Goal: Task Accomplishment & Management: Use online tool/utility

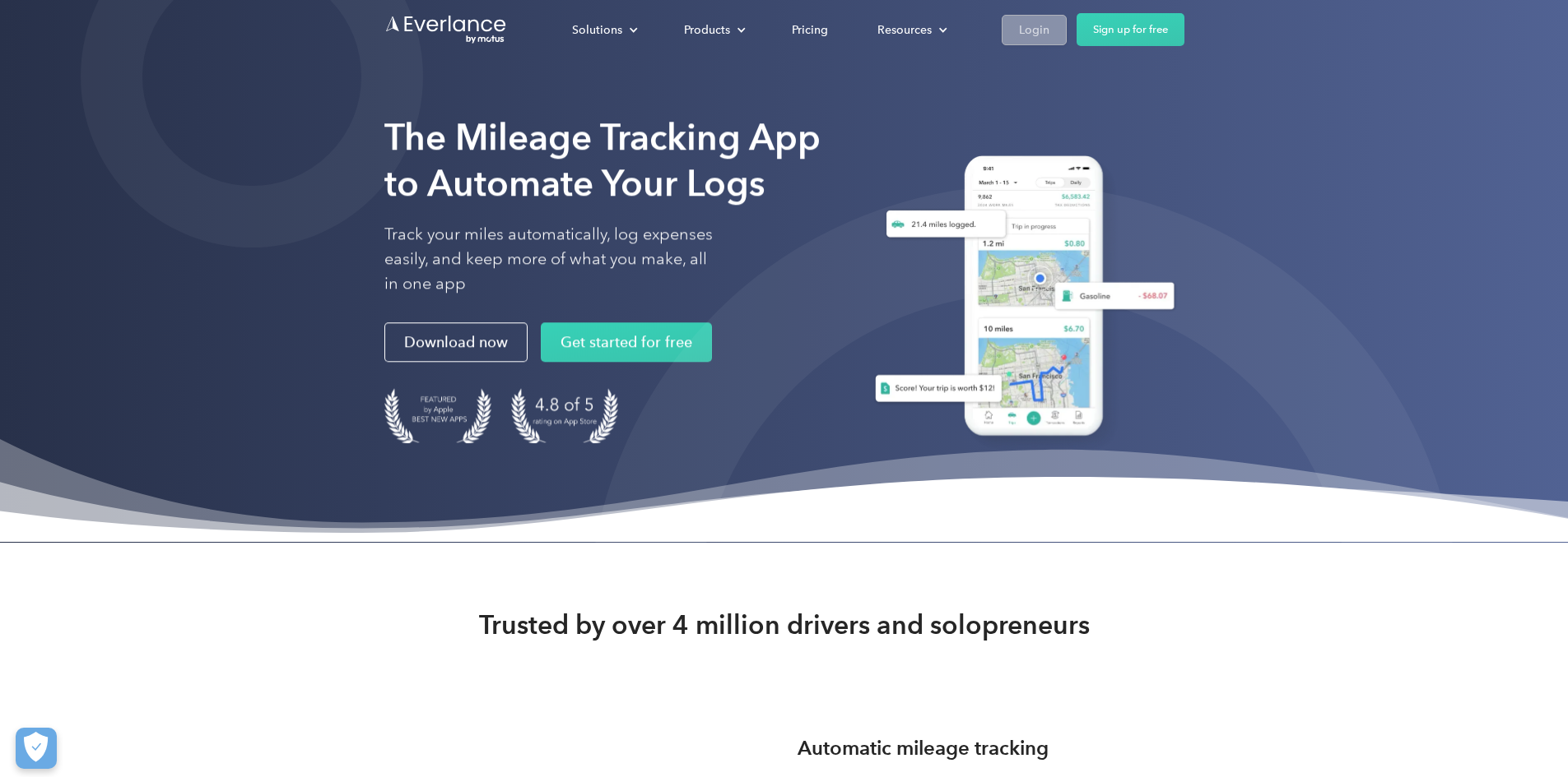
click at [1049, 36] on div "Login" at bounding box center [1034, 30] width 31 height 21
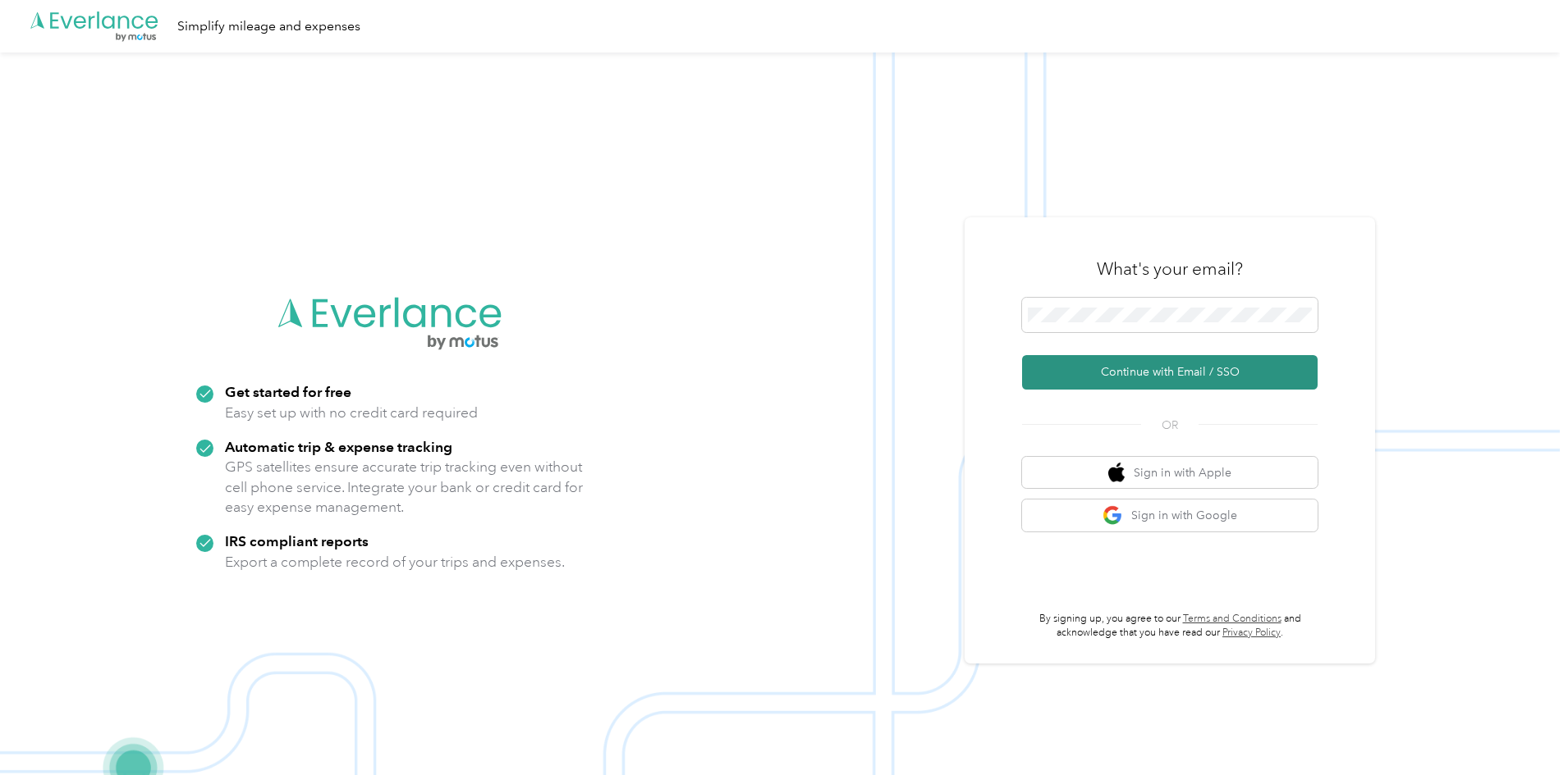
click at [1204, 378] on button "Continue with Email / SSO" at bounding box center [1169, 373] width 295 height 35
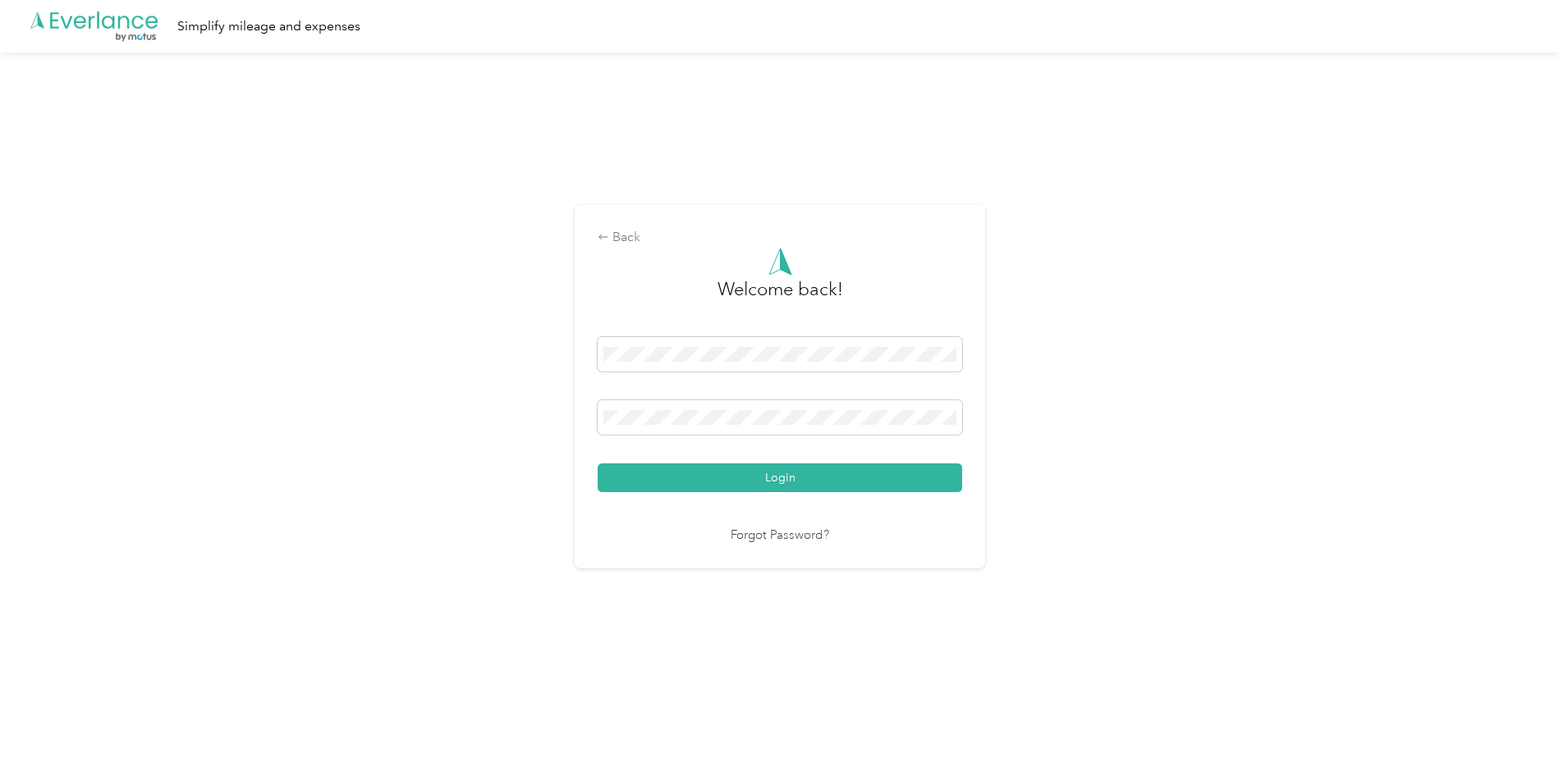
click at [750, 501] on div "Welcome back! Login Forgot Password?" at bounding box center [780, 396] width 364 height 298
click at [756, 494] on div "Welcome back! Login Forgot Password?" at bounding box center [780, 396] width 364 height 298
click at [809, 498] on div "Welcome back! Login Forgot Password?" at bounding box center [780, 396] width 364 height 298
click at [809, 484] on button "Login" at bounding box center [780, 478] width 364 height 29
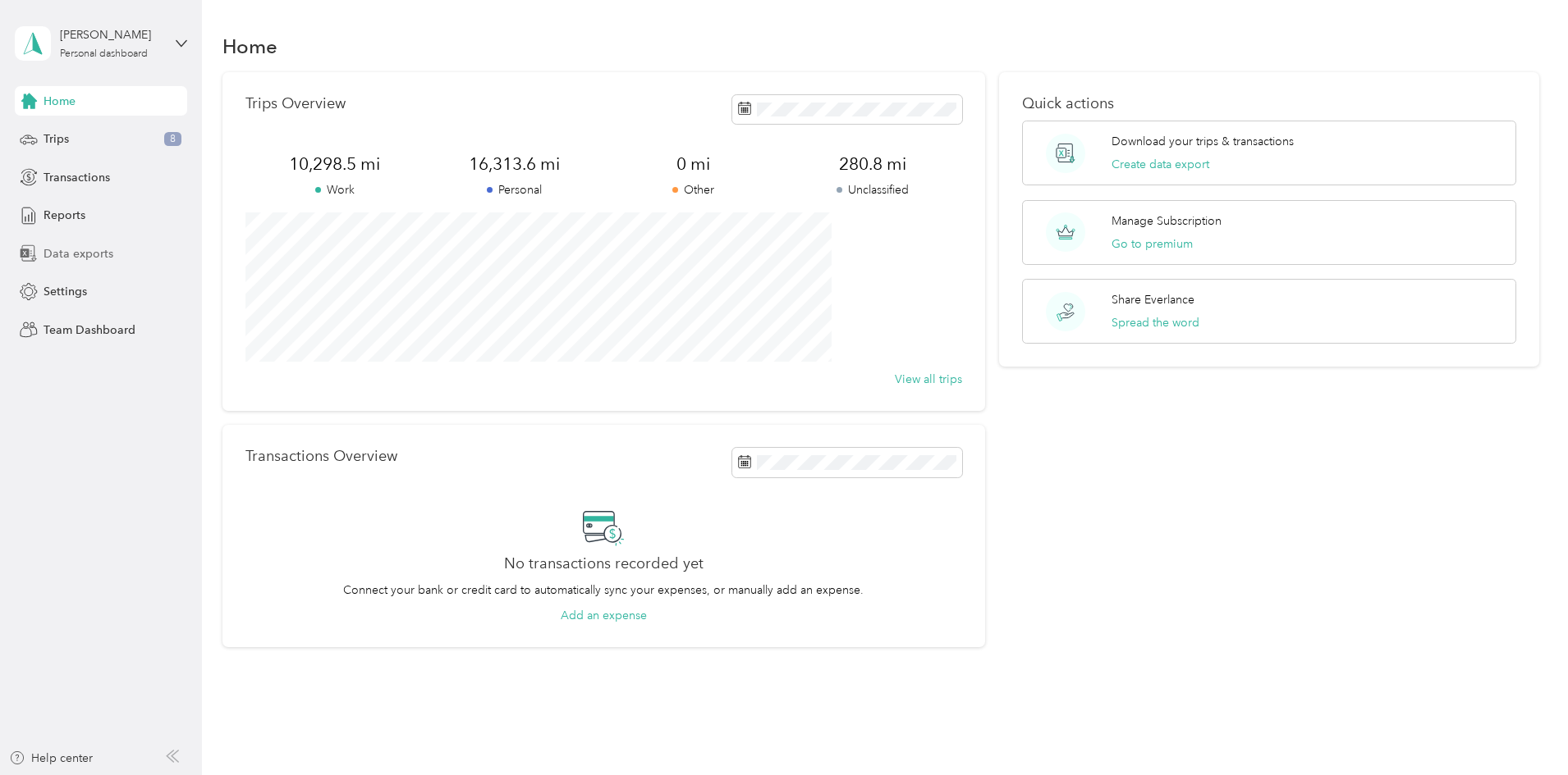
click at [87, 257] on span "Data exports" at bounding box center [78, 254] width 70 height 17
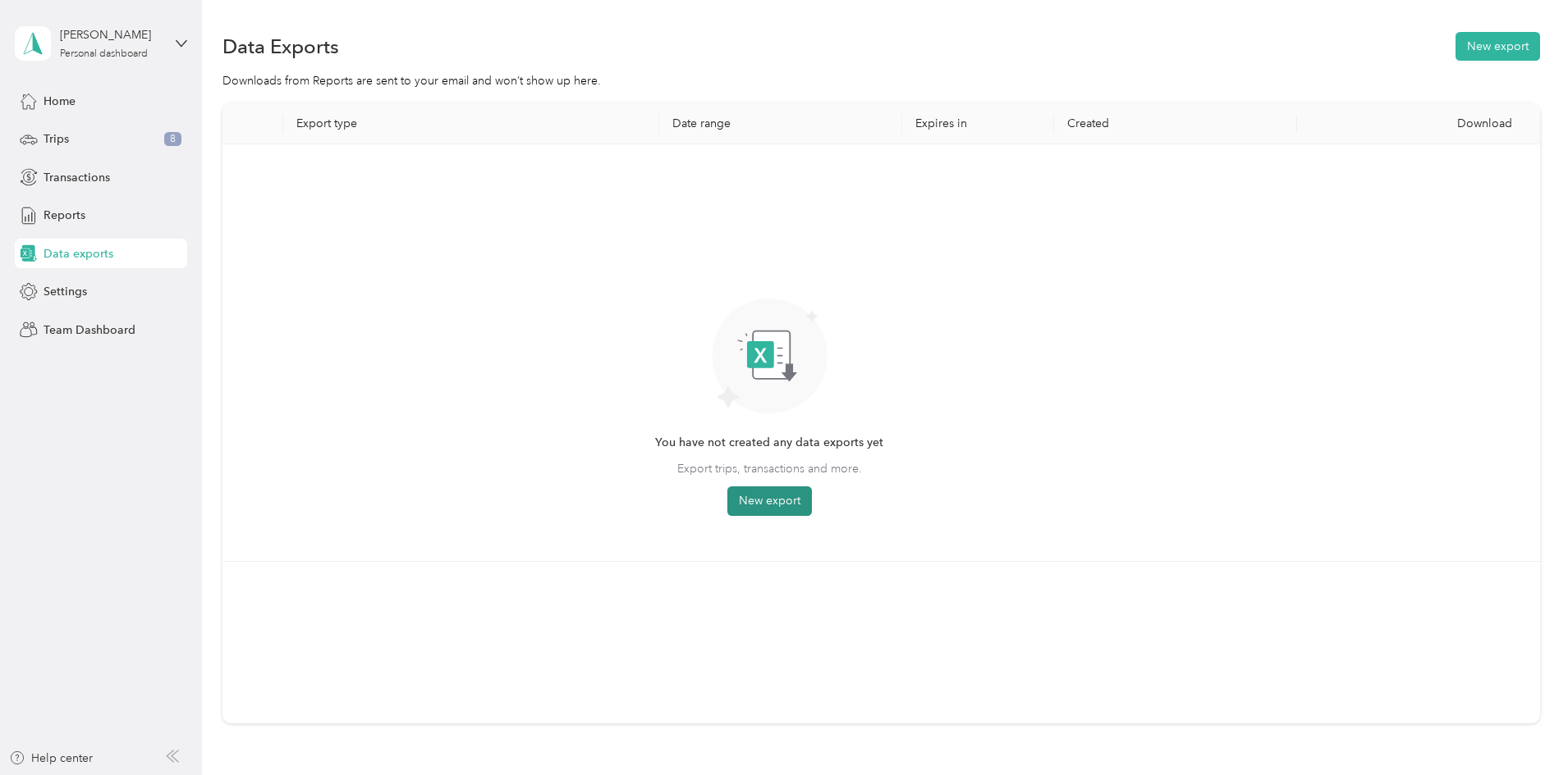
click at [812, 494] on button "New export" at bounding box center [770, 501] width 85 height 30
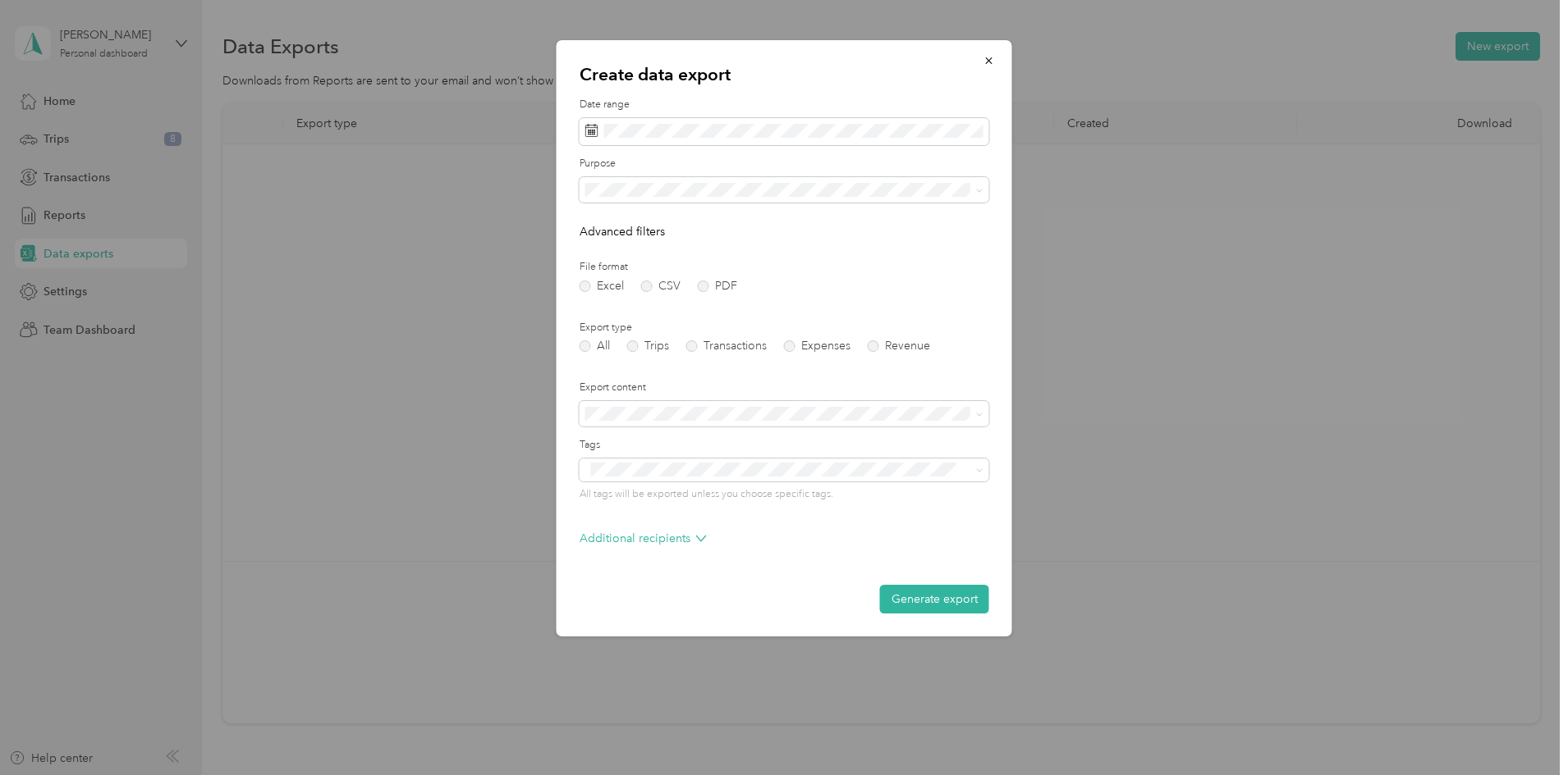
click at [955, 233] on p "Advanced filters" at bounding box center [784, 232] width 410 height 17
click at [977, 200] on span at bounding box center [784, 190] width 410 height 26
click at [972, 192] on span at bounding box center [977, 190] width 13 height 11
click at [976, 189] on icon at bounding box center [980, 190] width 7 height 7
click at [651, 309] on li "Lufkin" at bounding box center [784, 304] width 410 height 29
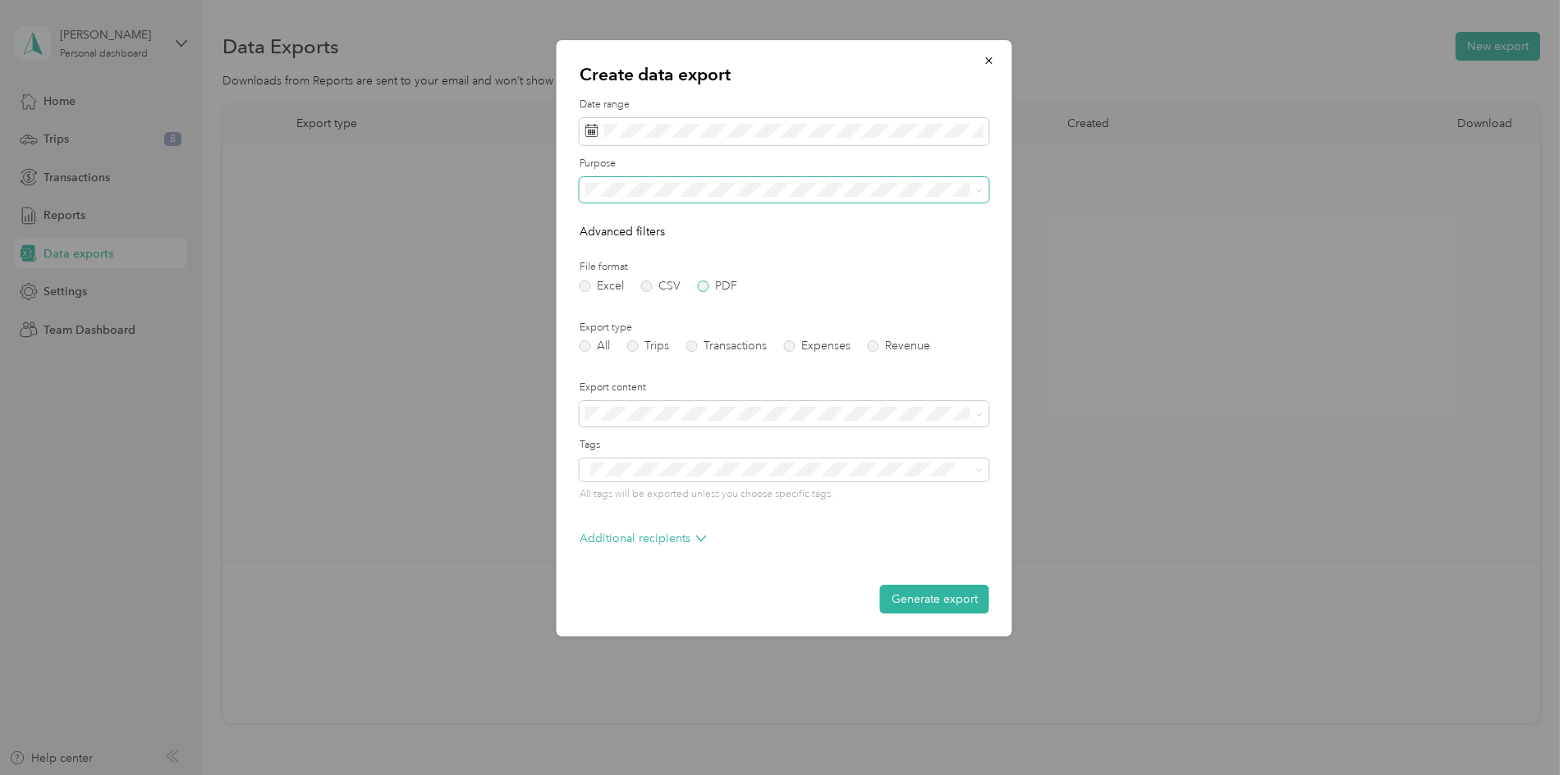
click at [696, 286] on div "Excel CSV PDF" at bounding box center [784, 287] width 410 height 11
click at [632, 346] on label "Trips" at bounding box center [647, 346] width 42 height 11
click at [705, 283] on label "PDF" at bounding box center [717, 287] width 39 height 11
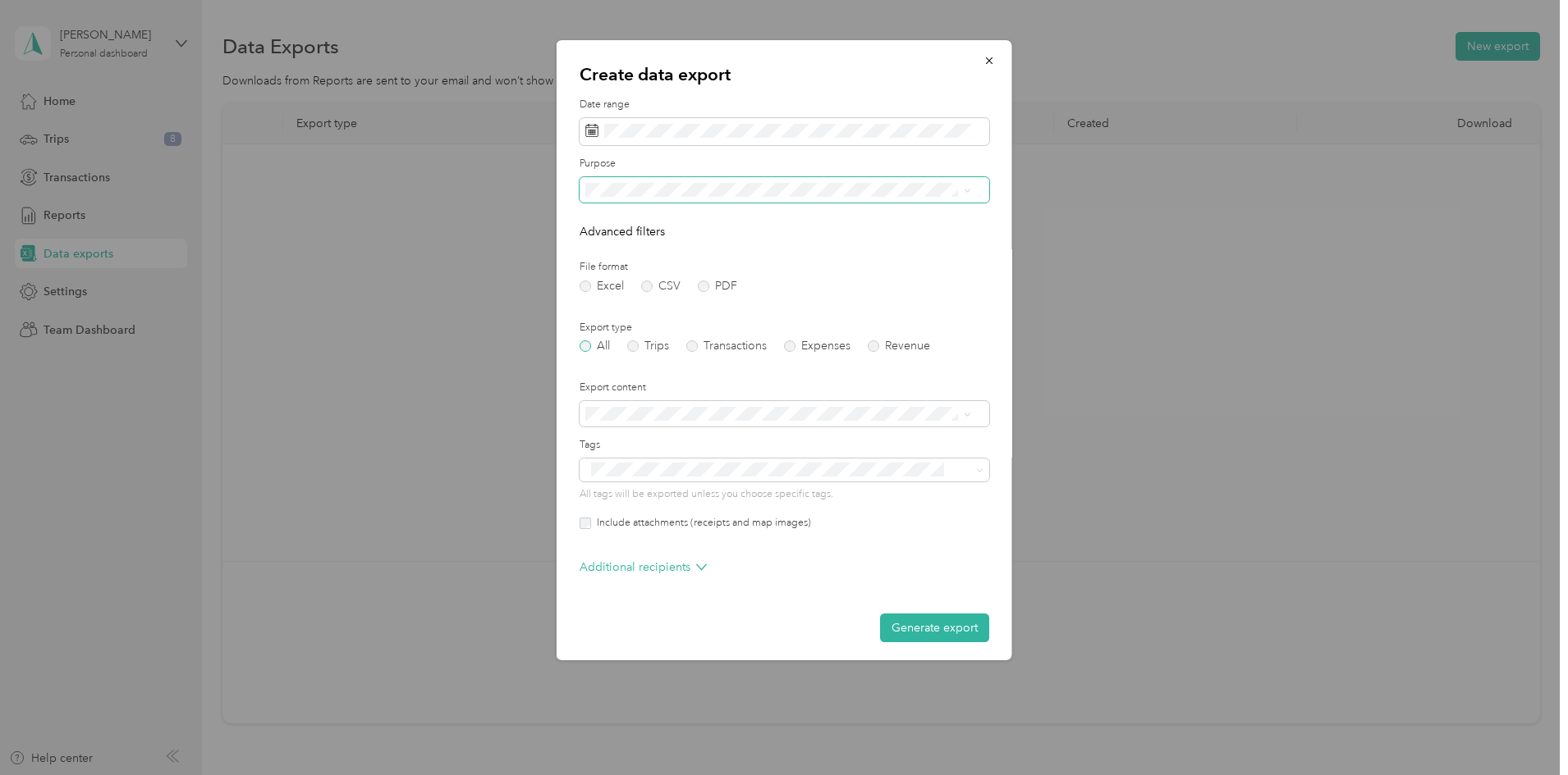
click at [586, 342] on label "All" at bounding box center [594, 346] width 31 height 11
click at [643, 342] on label "Trips" at bounding box center [647, 346] width 42 height 11
click at [925, 619] on button "Generate export" at bounding box center [934, 627] width 109 height 29
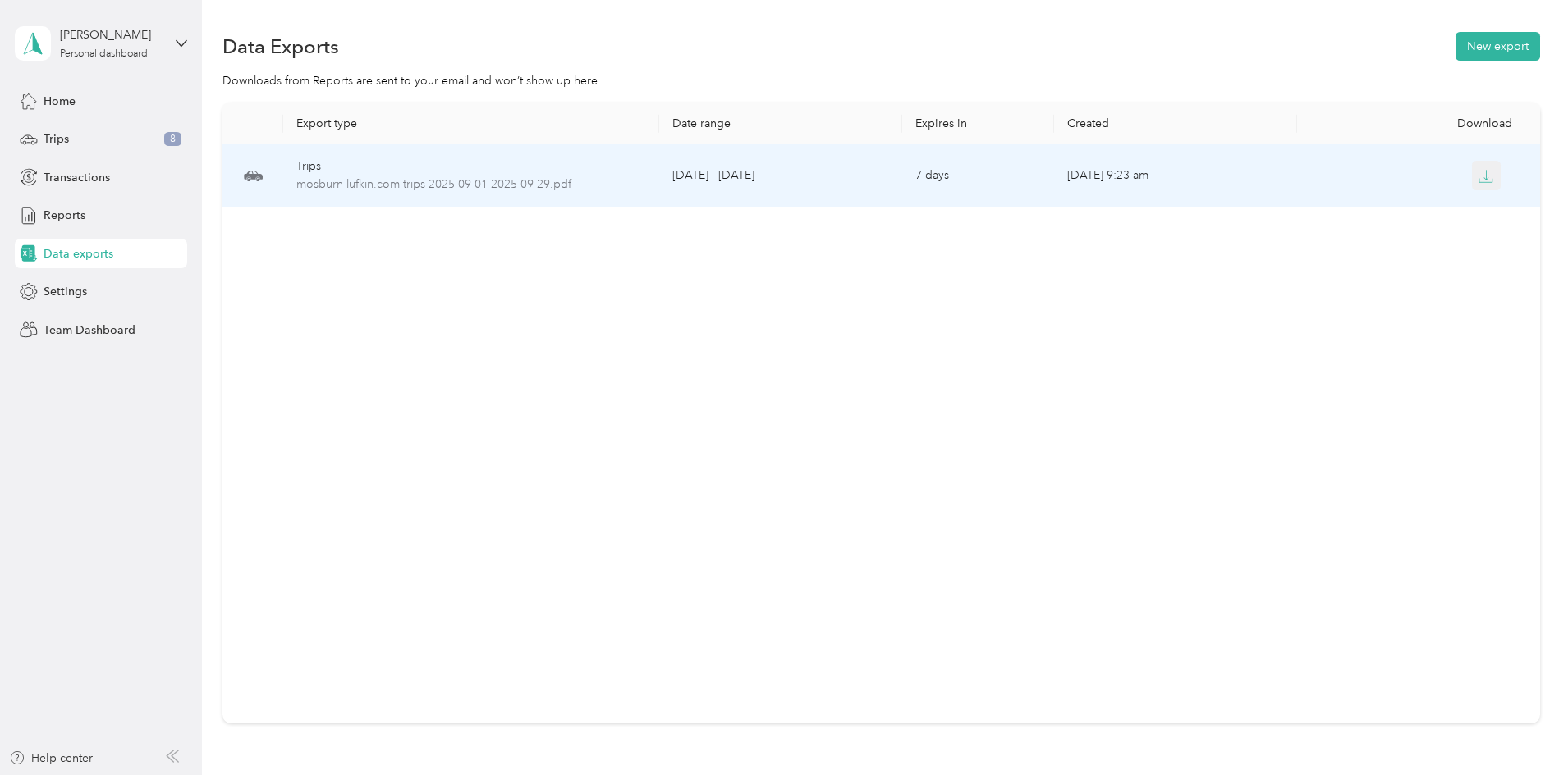
click at [1478, 174] on icon "button" at bounding box center [1486, 176] width 15 height 15
